Goal: Information Seeking & Learning: Learn about a topic

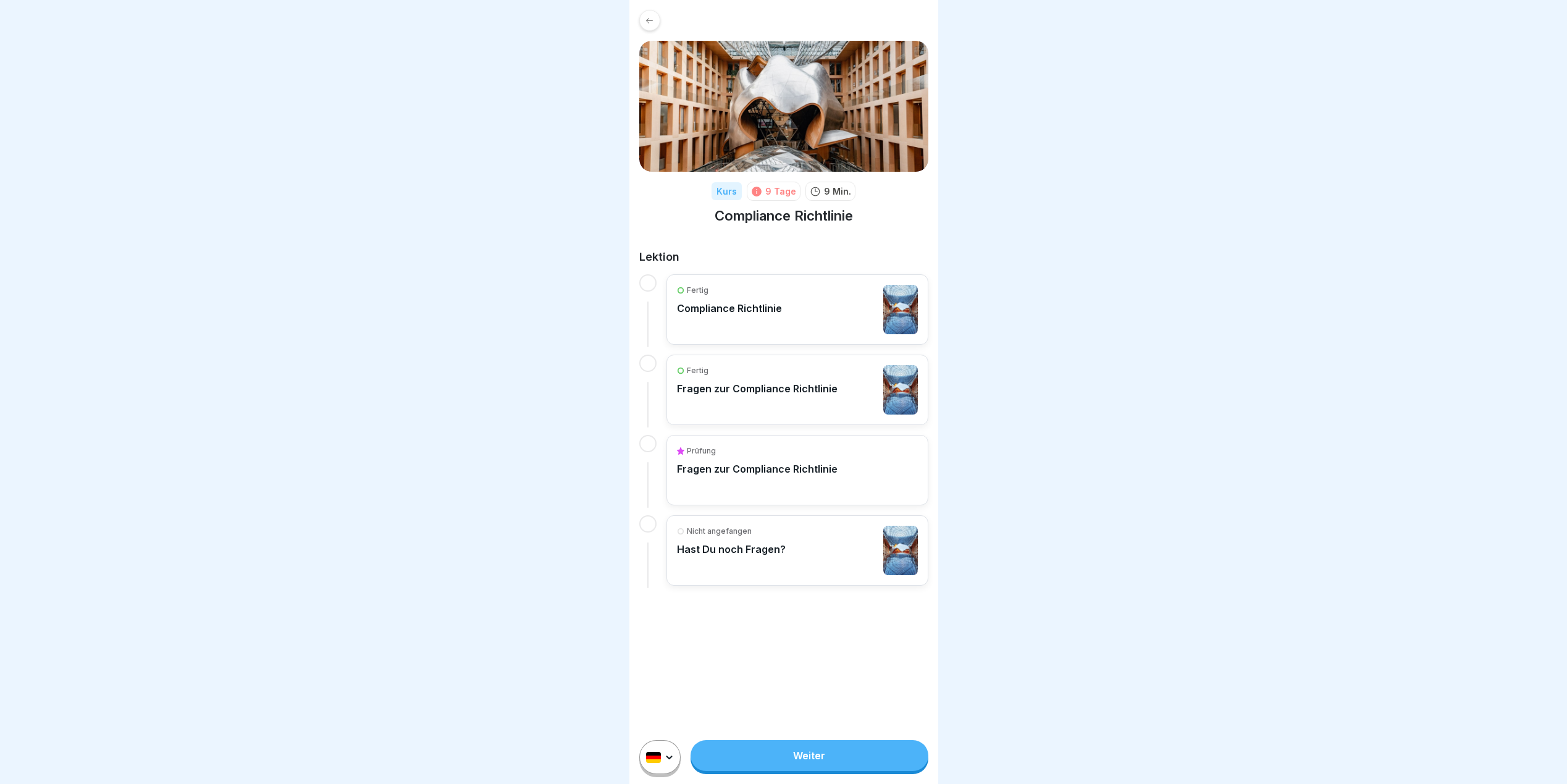
click at [798, 769] on link "Weiter" at bounding box center [809, 754] width 237 height 31
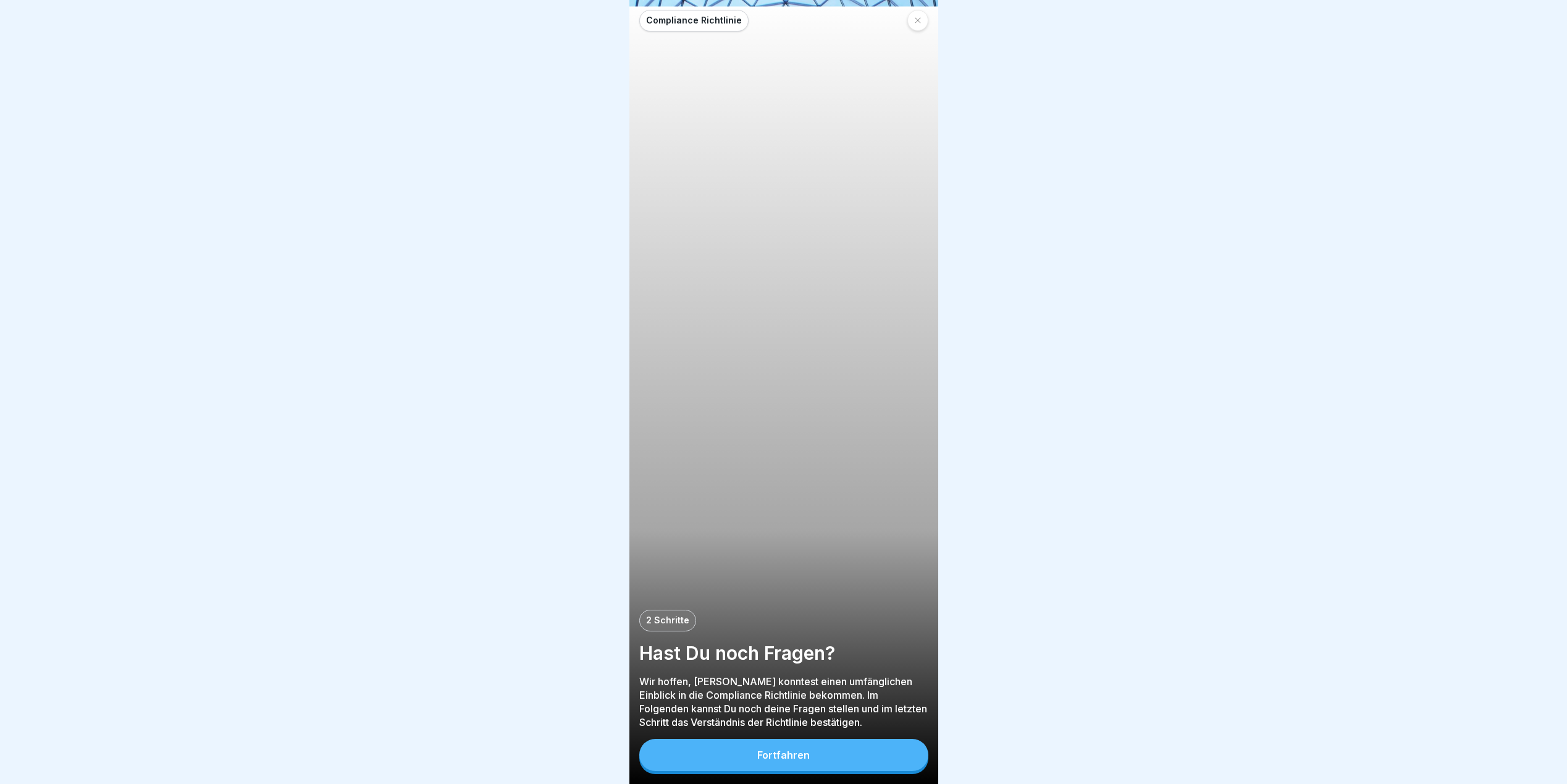
click at [798, 760] on div "Fortfahren" at bounding box center [784, 754] width 52 height 11
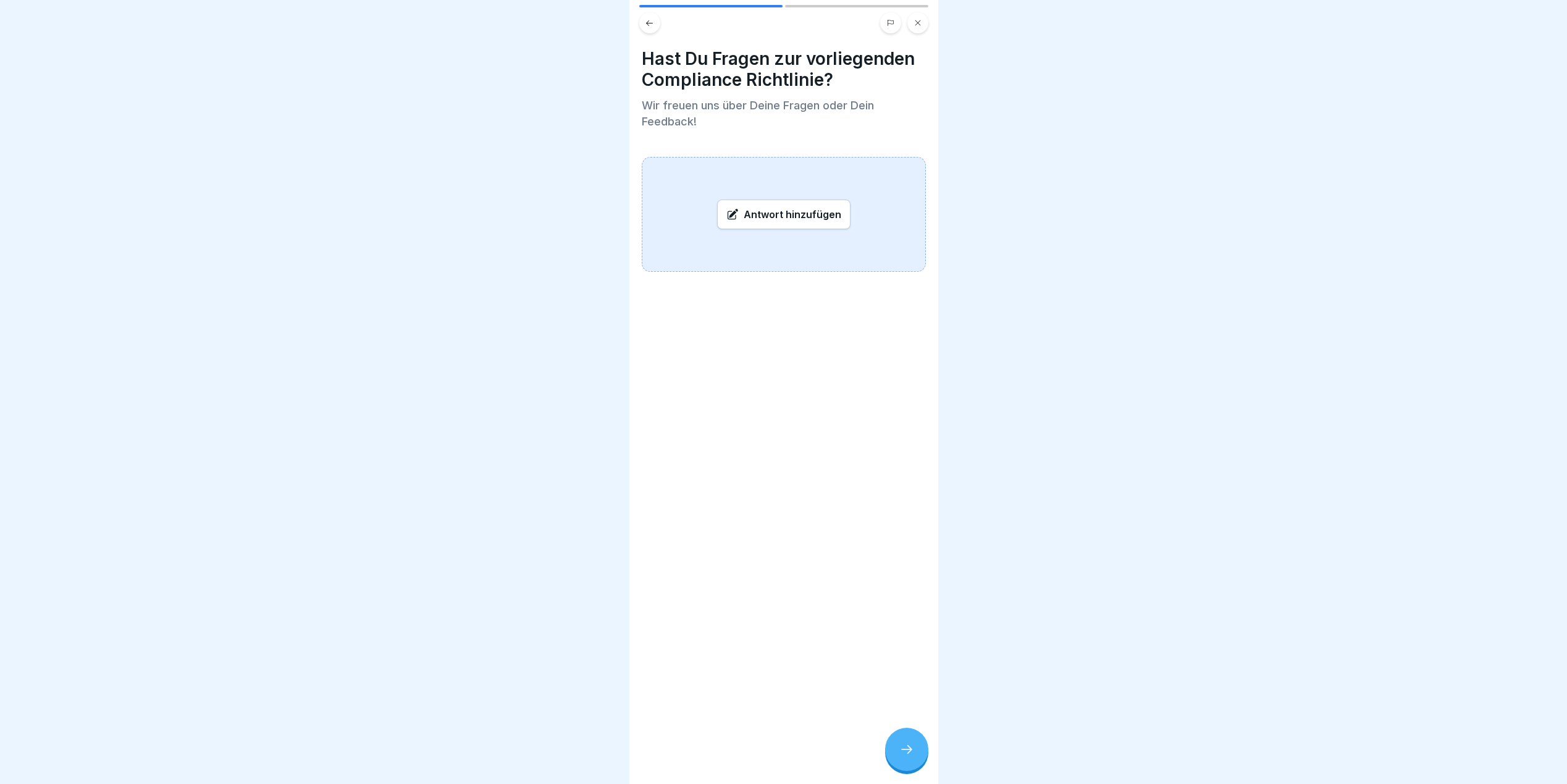
click at [778, 205] on div "Antwort hinzufügen" at bounding box center [784, 214] width 134 height 30
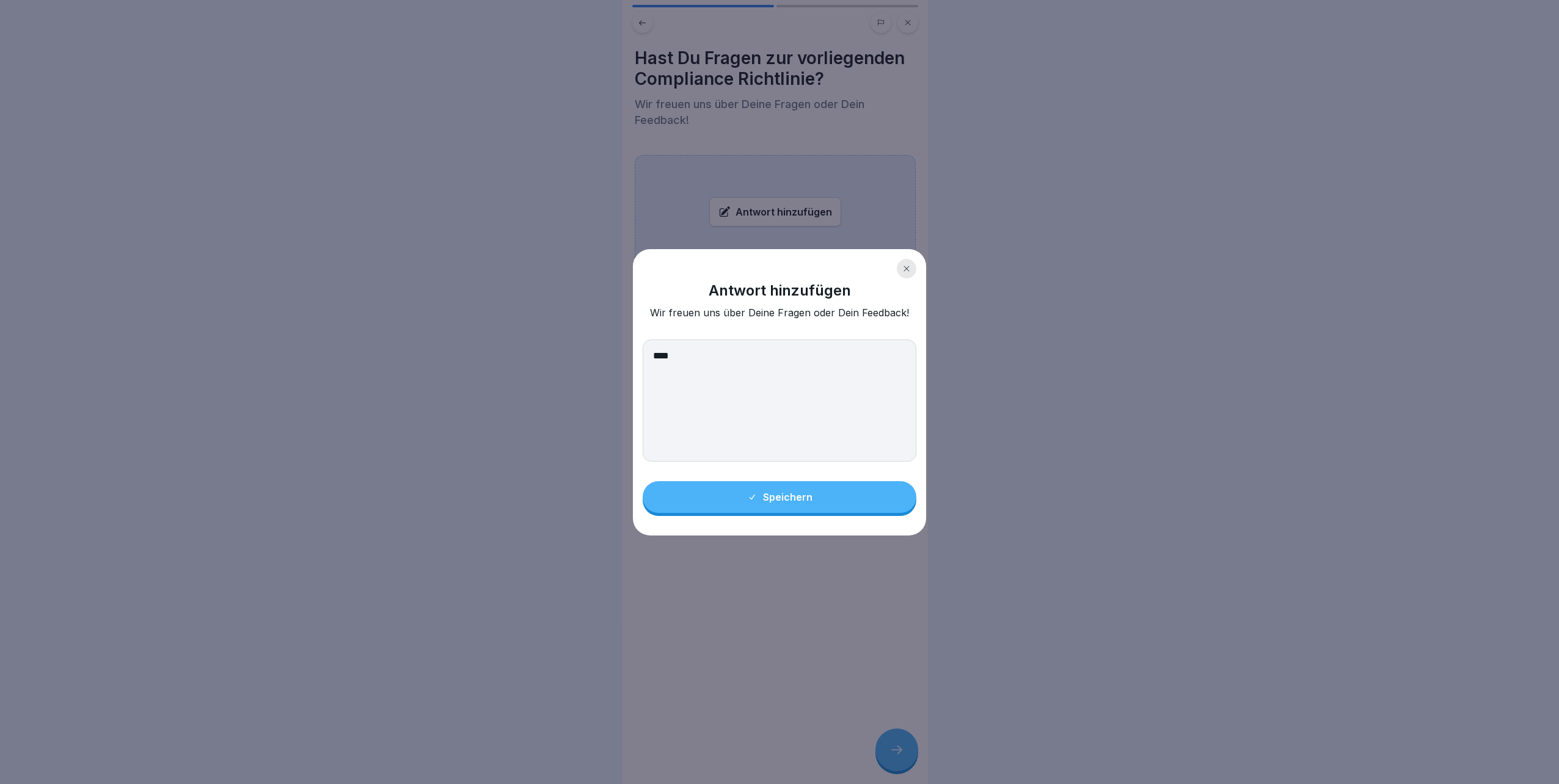
type textarea "****"
click at [909, 267] on icon at bounding box center [906, 269] width 7 height 7
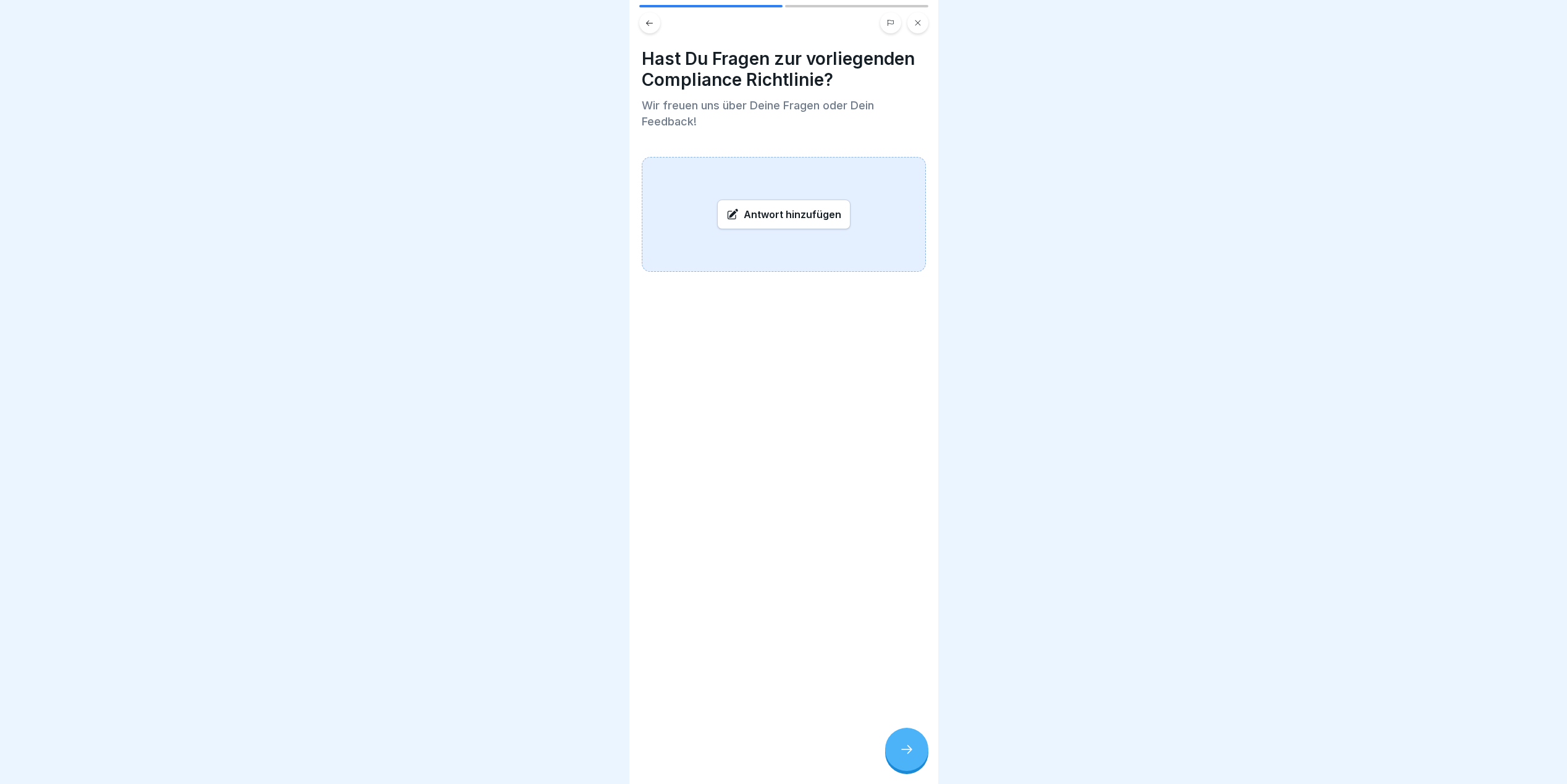
click at [900, 766] on div at bounding box center [906, 748] width 43 height 43
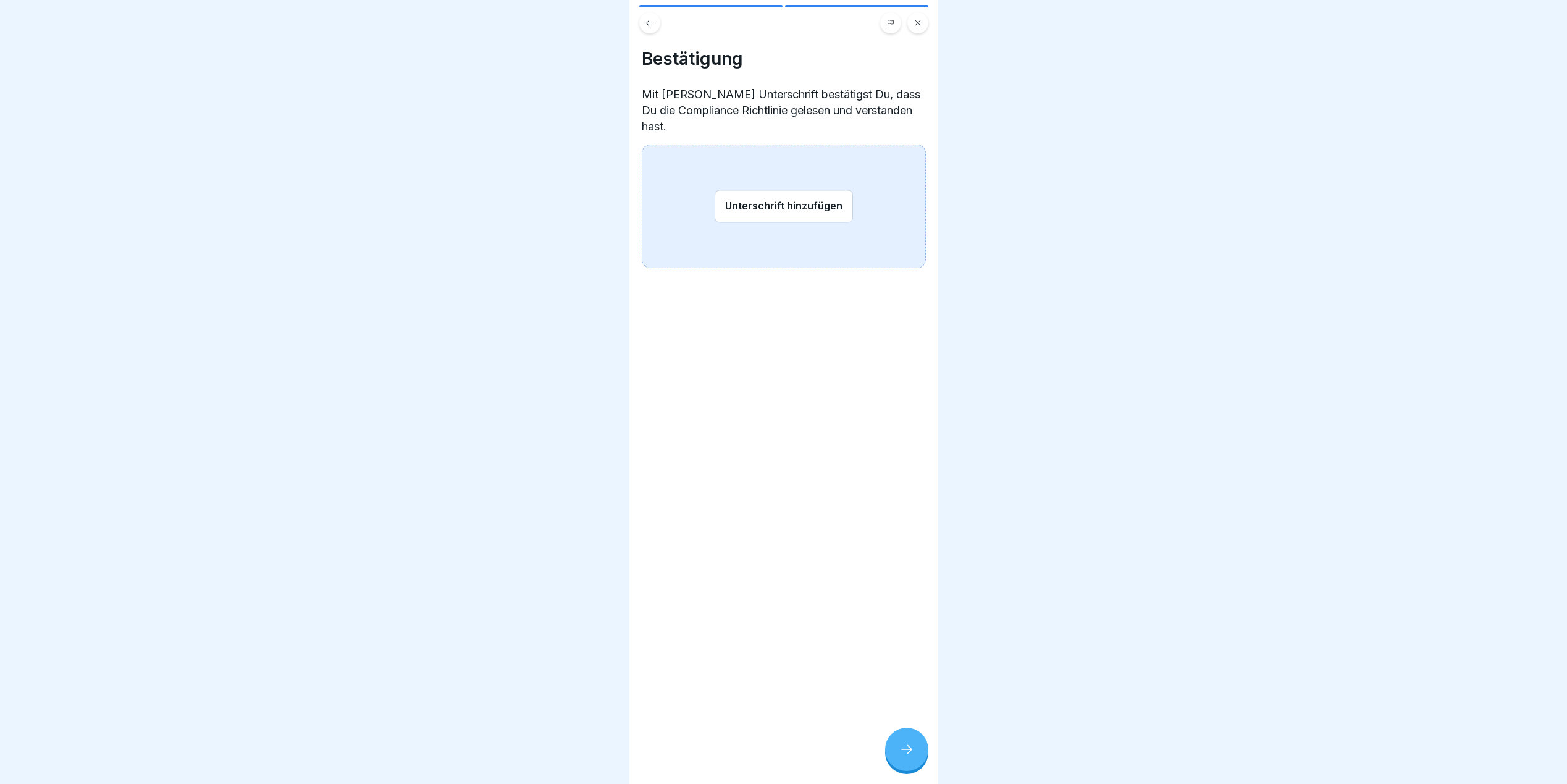
click at [750, 190] on button "Unterschrift hinzufügen" at bounding box center [784, 205] width 138 height 32
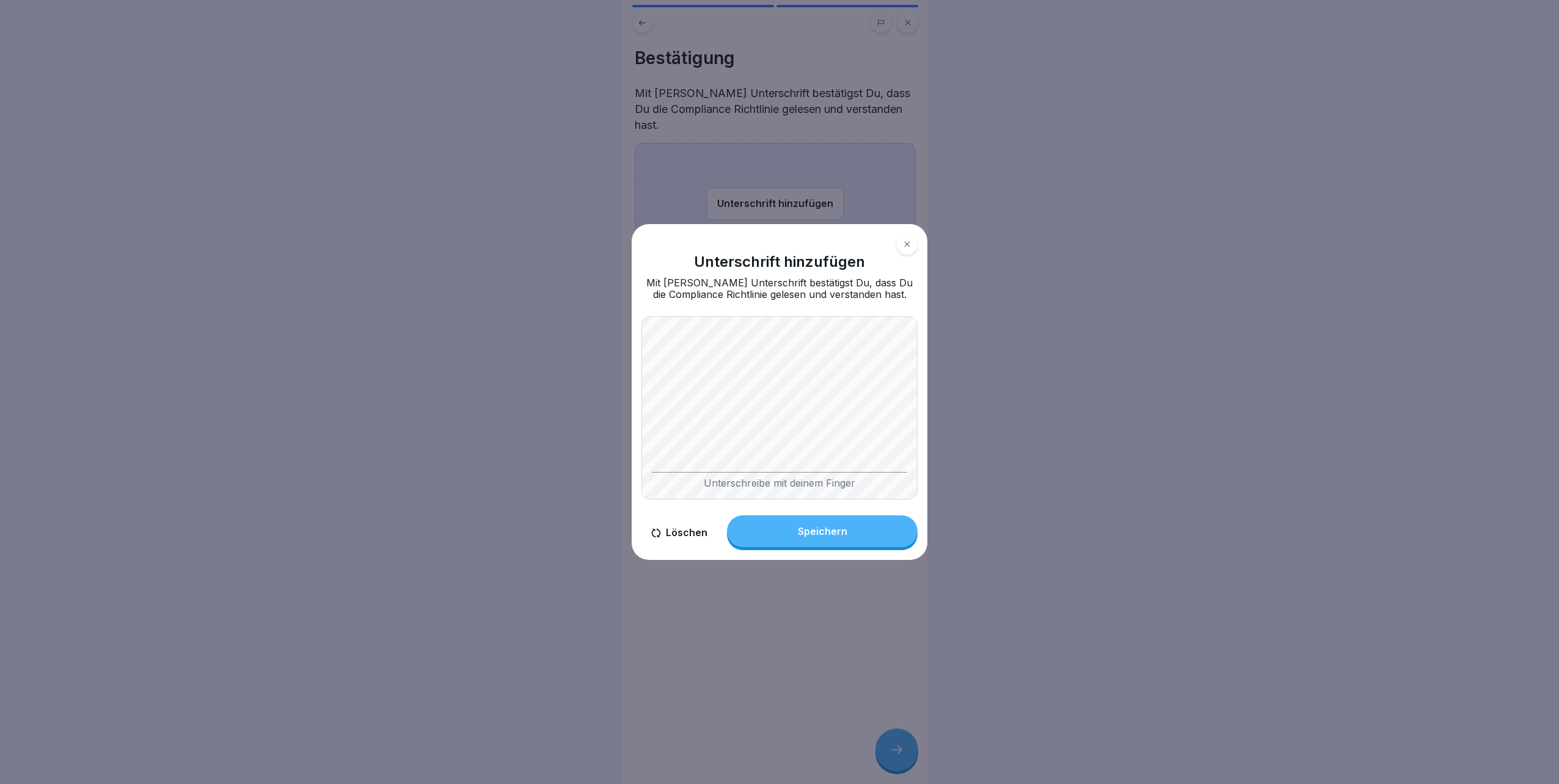
click at [795, 533] on button "Speichern" at bounding box center [822, 531] width 190 height 32
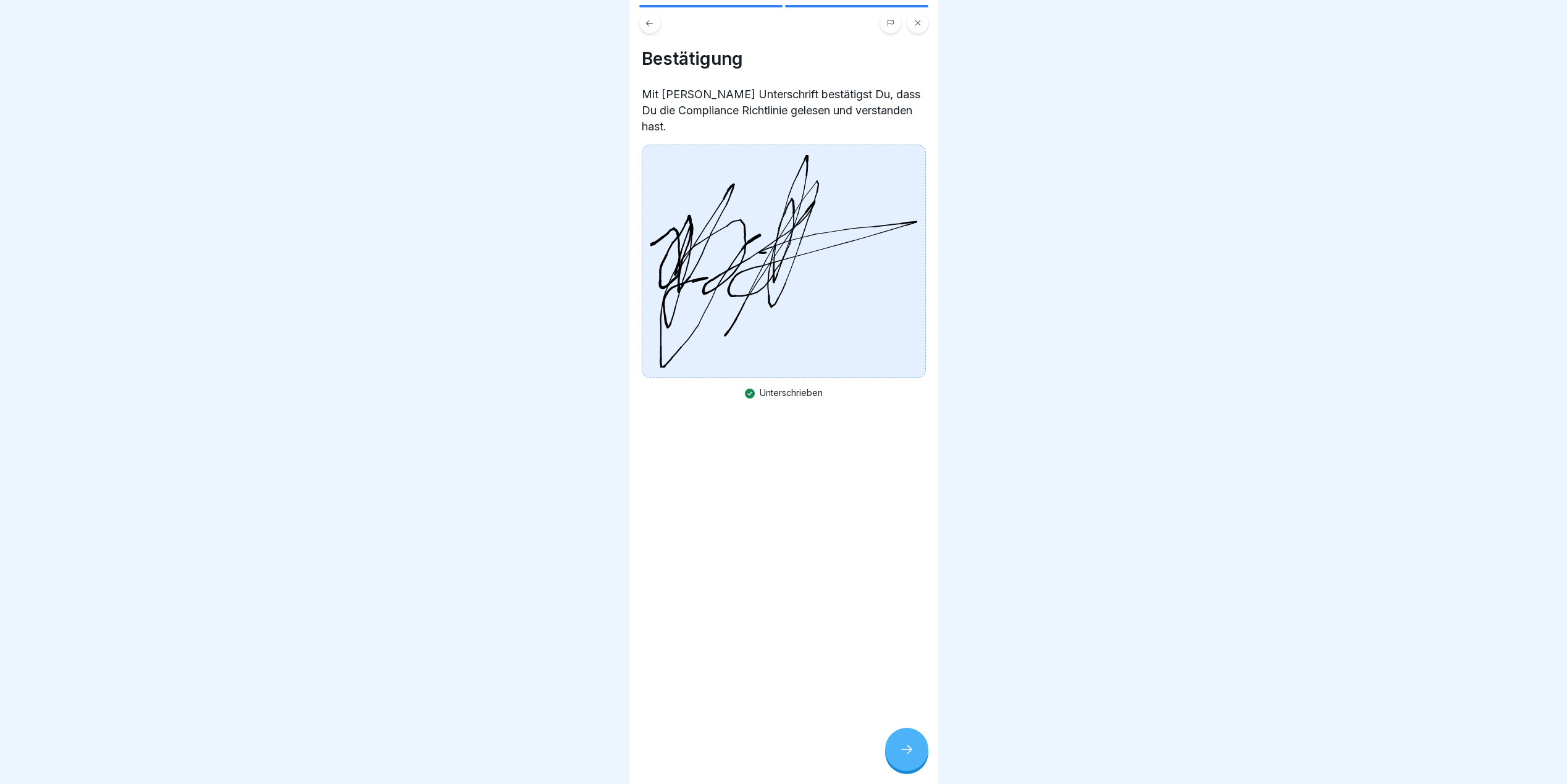
click at [902, 767] on div at bounding box center [906, 748] width 43 height 43
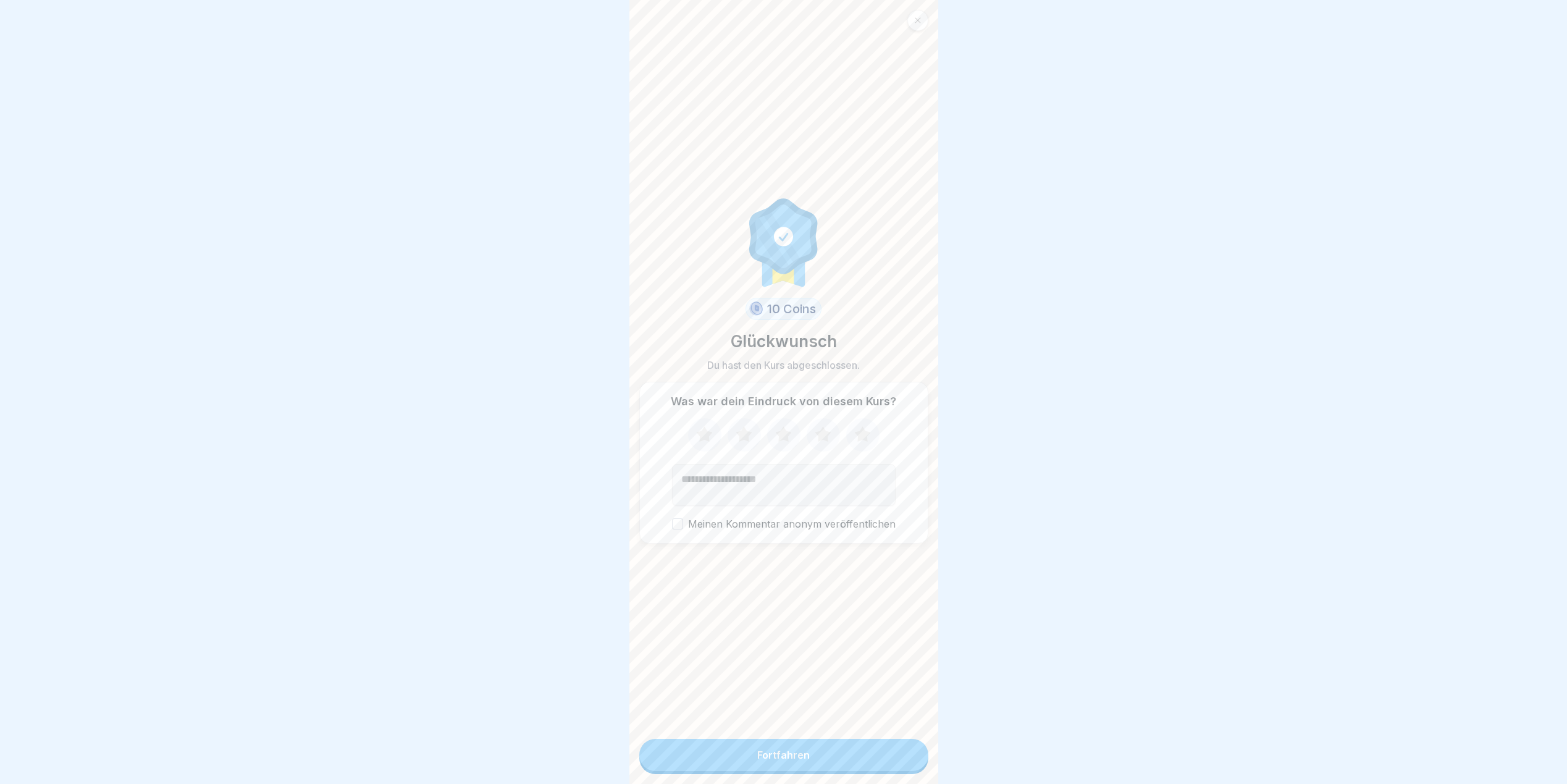
click at [799, 753] on button "Fortfahren" at bounding box center [784, 754] width 289 height 32
